Goal: Navigation & Orientation: Find specific page/section

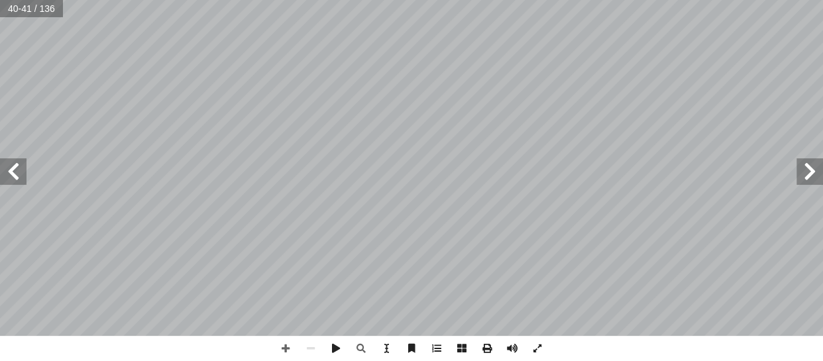
click at [807, 167] on span at bounding box center [809, 171] width 26 height 26
click at [813, 176] on span at bounding box center [809, 171] width 26 height 26
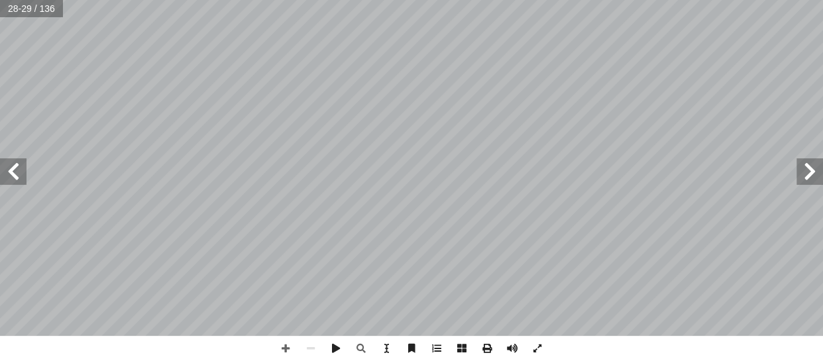
click at [813, 176] on span at bounding box center [809, 171] width 26 height 26
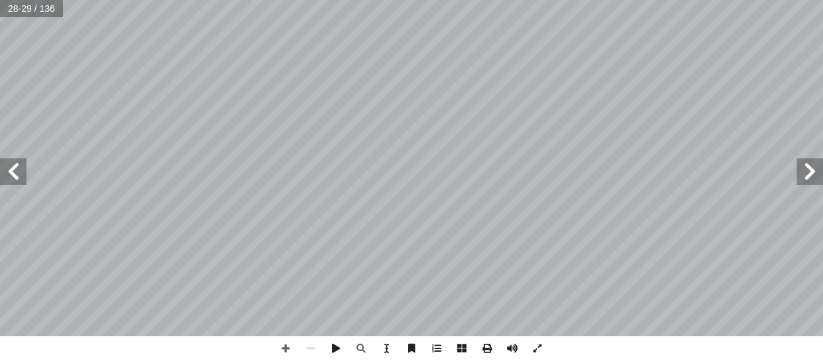
click at [813, 176] on span at bounding box center [809, 171] width 26 height 26
